Goal: Find specific page/section: Find specific page/section

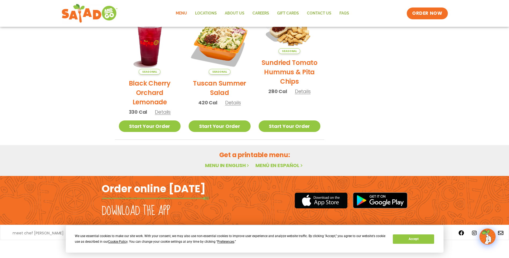
scroll to position [167, 0]
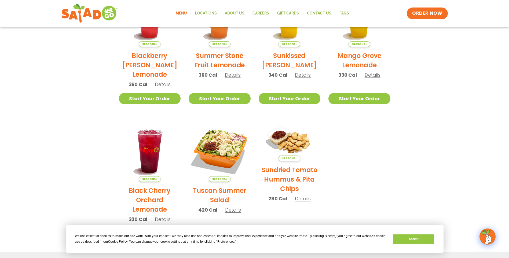
click at [182, 12] on link "Menu" at bounding box center [181, 13] width 19 height 12
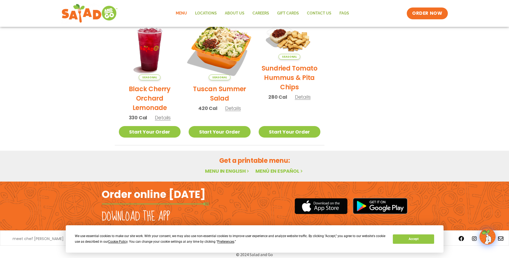
scroll to position [274, 0]
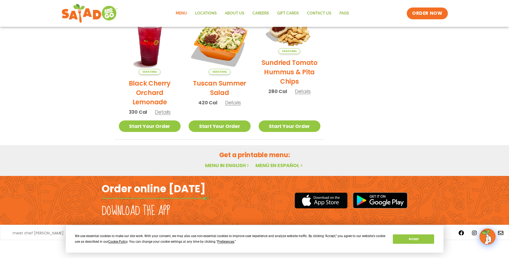
click at [222, 166] on link "Menu in English" at bounding box center [227, 165] width 45 height 7
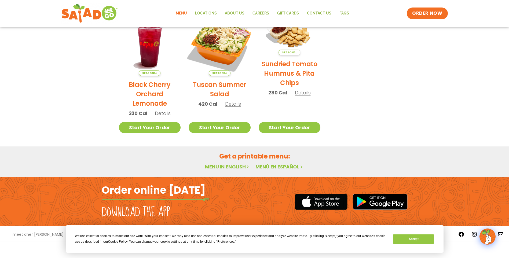
scroll to position [274, 0]
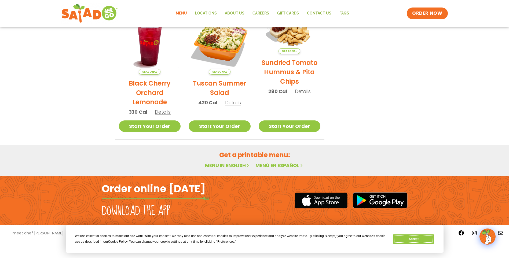
click at [414, 241] on button "Accept" at bounding box center [413, 239] width 41 height 9
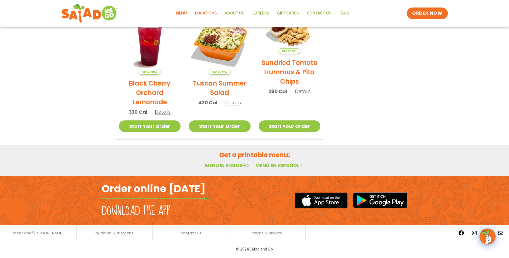
click at [207, 11] on link "Locations" at bounding box center [206, 13] width 30 height 12
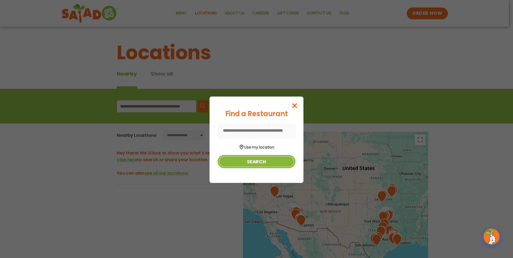
click at [255, 165] on button "Search" at bounding box center [257, 161] width 78 height 13
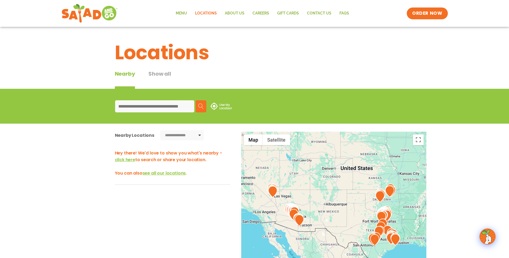
click at [126, 104] on input at bounding box center [154, 106] width 79 height 12
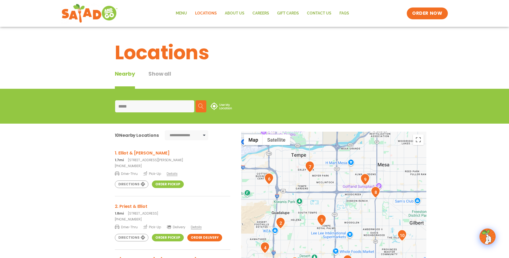
type input "*****"
click at [173, 173] on span "Details" at bounding box center [172, 174] width 11 height 5
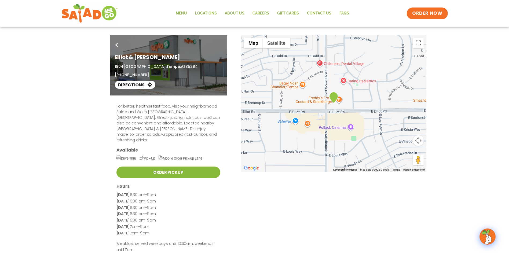
click at [177, 167] on link "Order Pickup" at bounding box center [169, 173] width 104 height 12
